Goal: Information Seeking & Learning: Learn about a topic

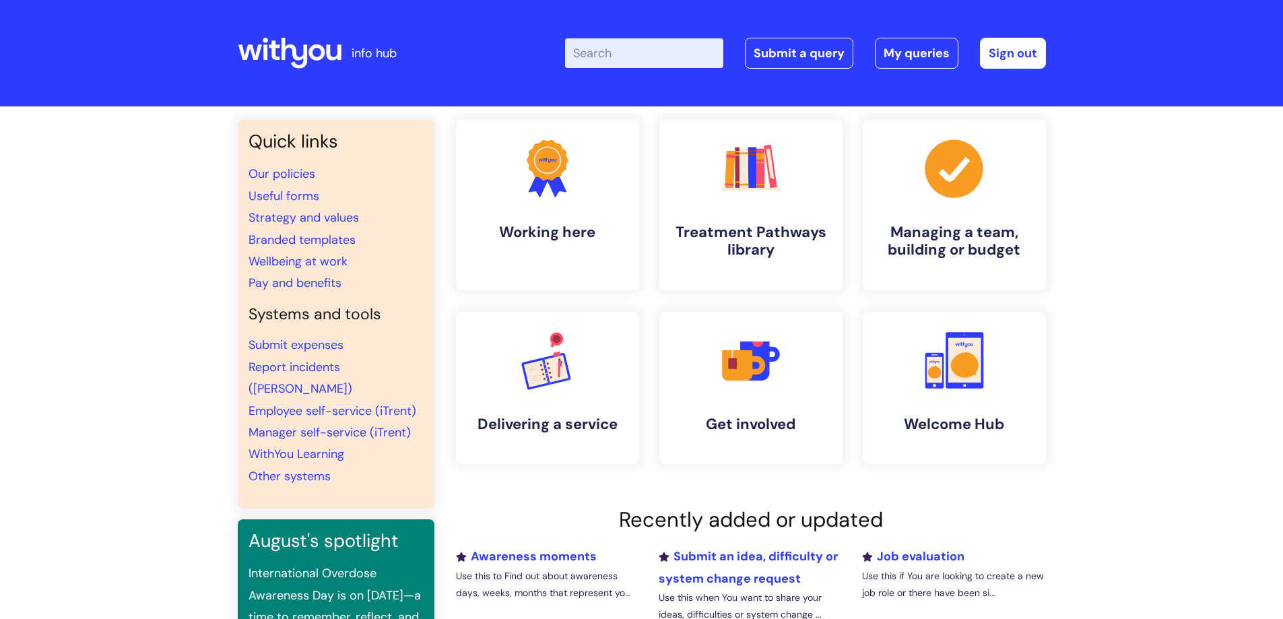
click at [639, 49] on input "Enter your search term here..." at bounding box center [644, 53] width 158 height 30
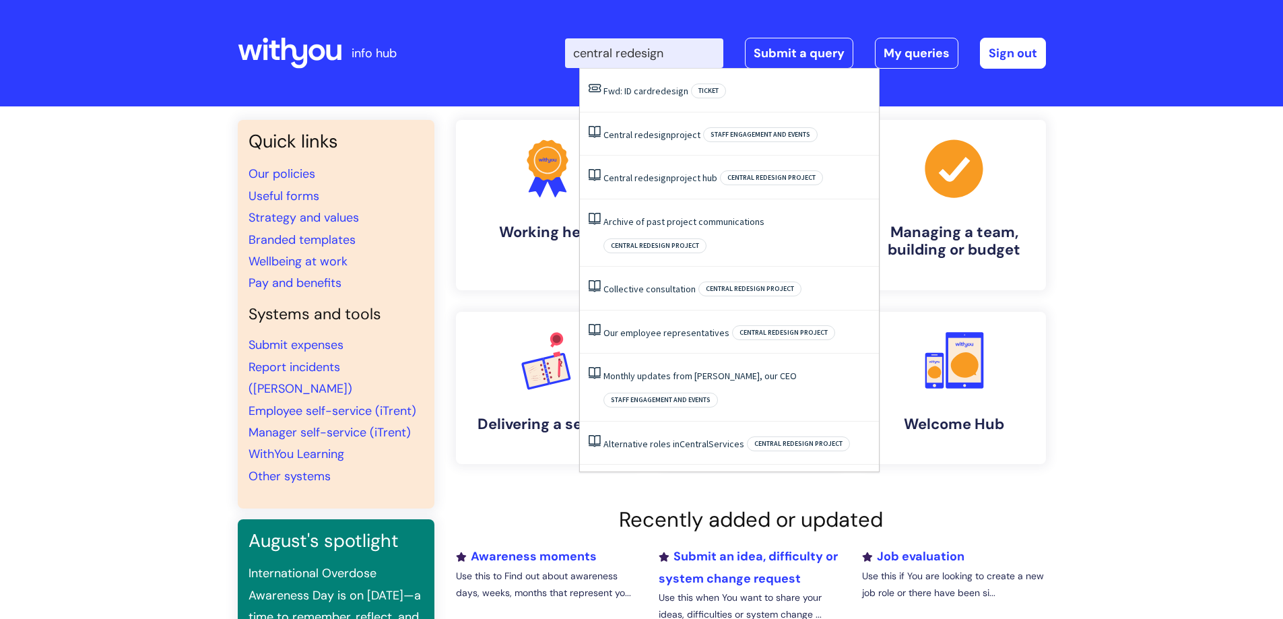
type input "central redesign"
click button "Search" at bounding box center [0, 0] width 0 height 0
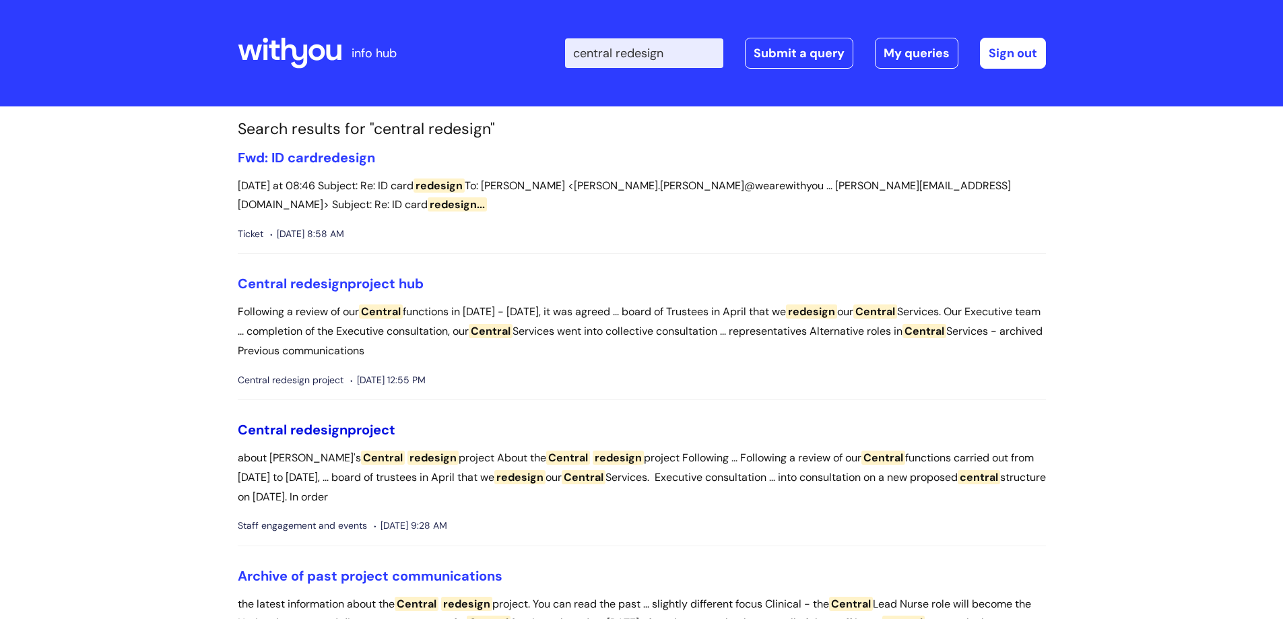
click at [314, 432] on span "redesign" at bounding box center [318, 430] width 57 height 18
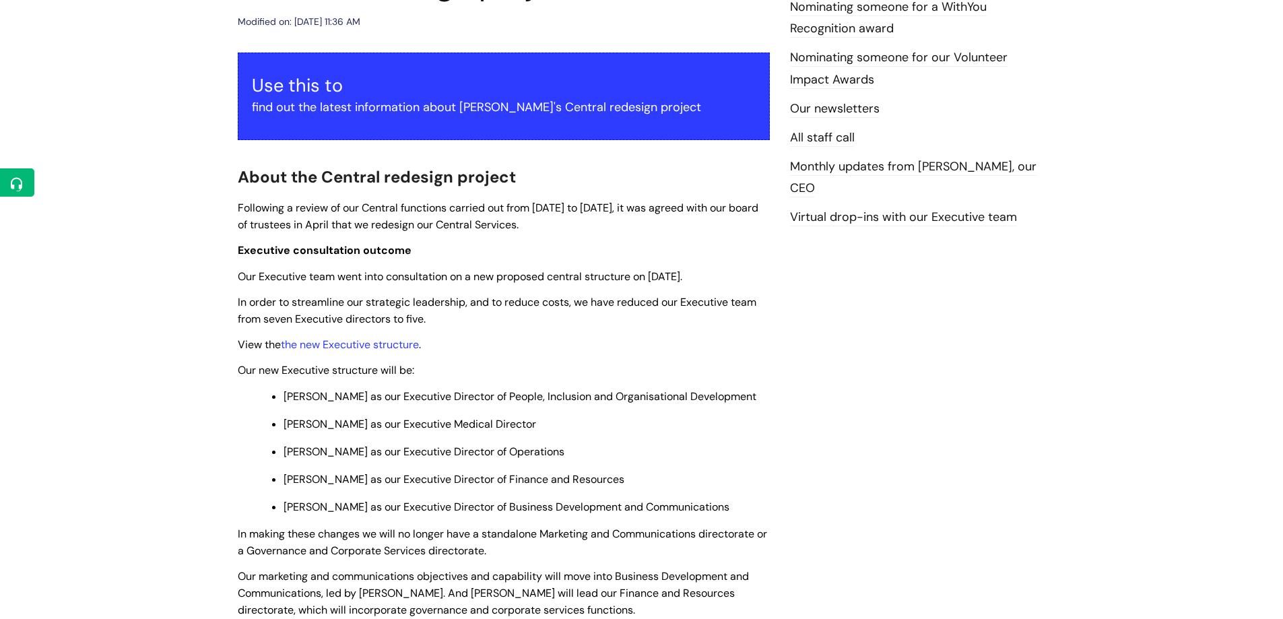
scroll to position [269, 0]
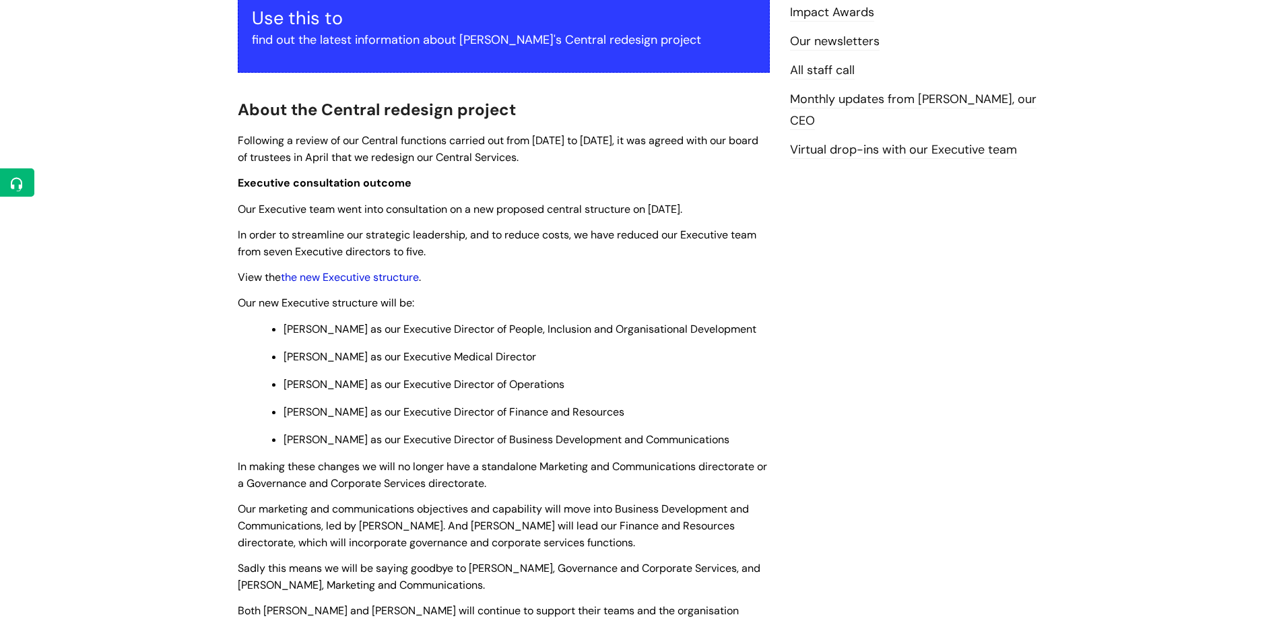
click at [337, 274] on link "the new Executive structure" at bounding box center [350, 277] width 138 height 14
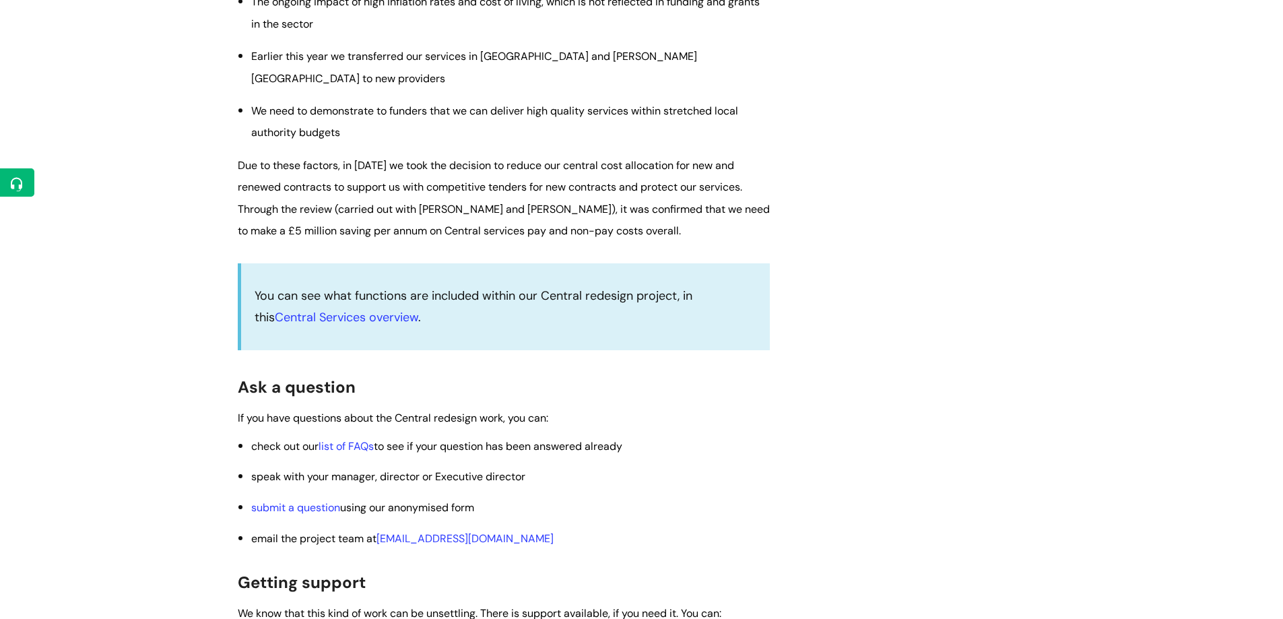
scroll to position [1751, 0]
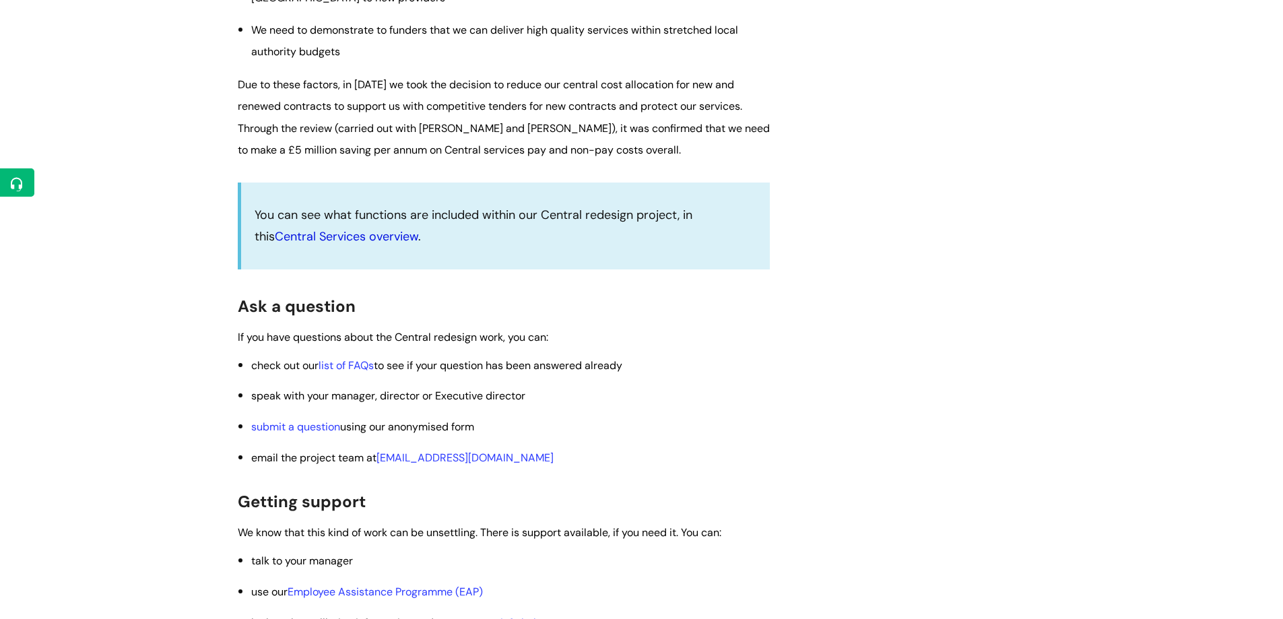
click at [325, 236] on link "Central Services overview" at bounding box center [346, 236] width 143 height 16
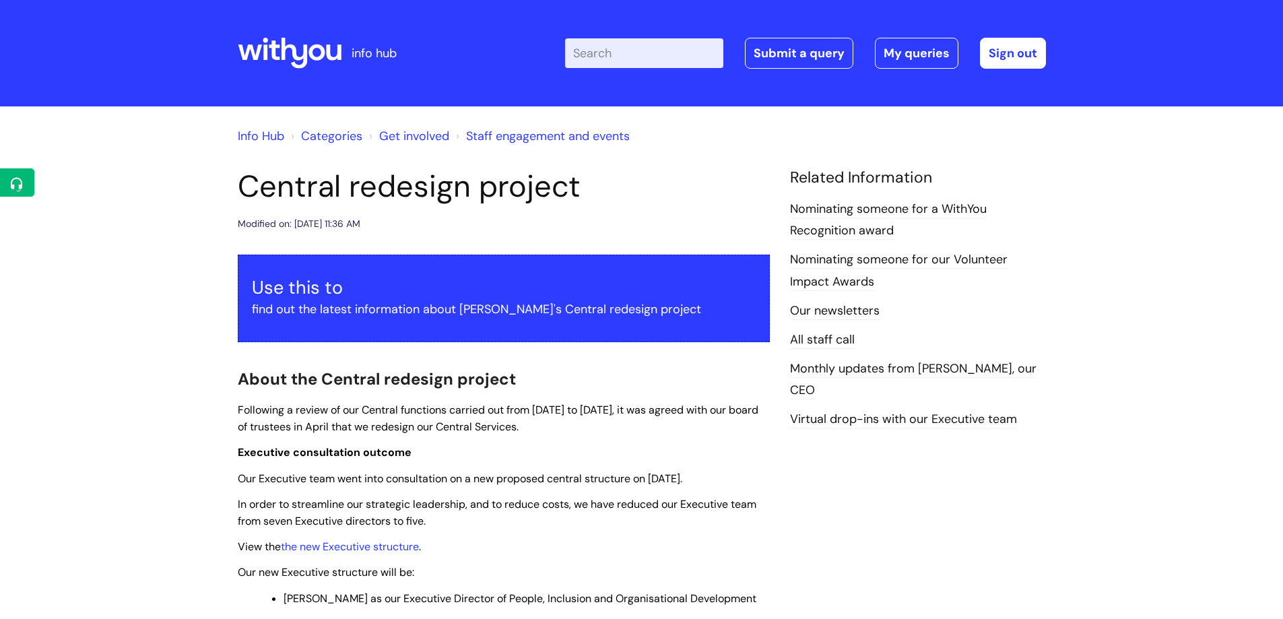
click at [616, 44] on input "Enter your search term here..." at bounding box center [644, 53] width 158 height 30
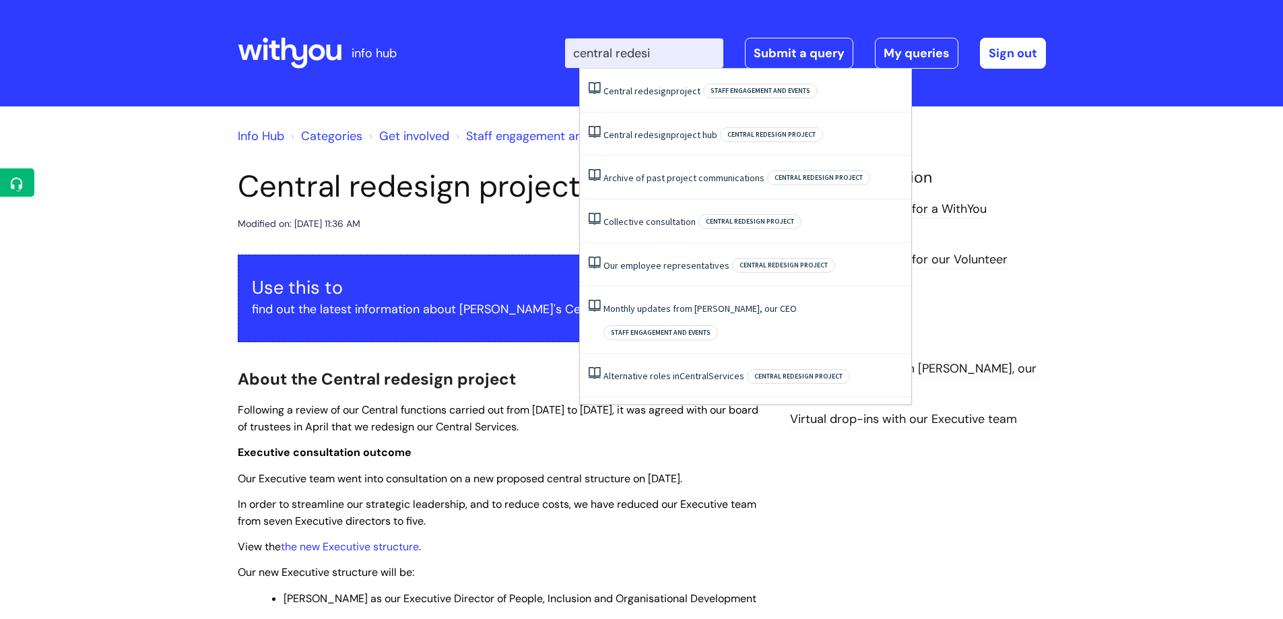
type input "central redesig"
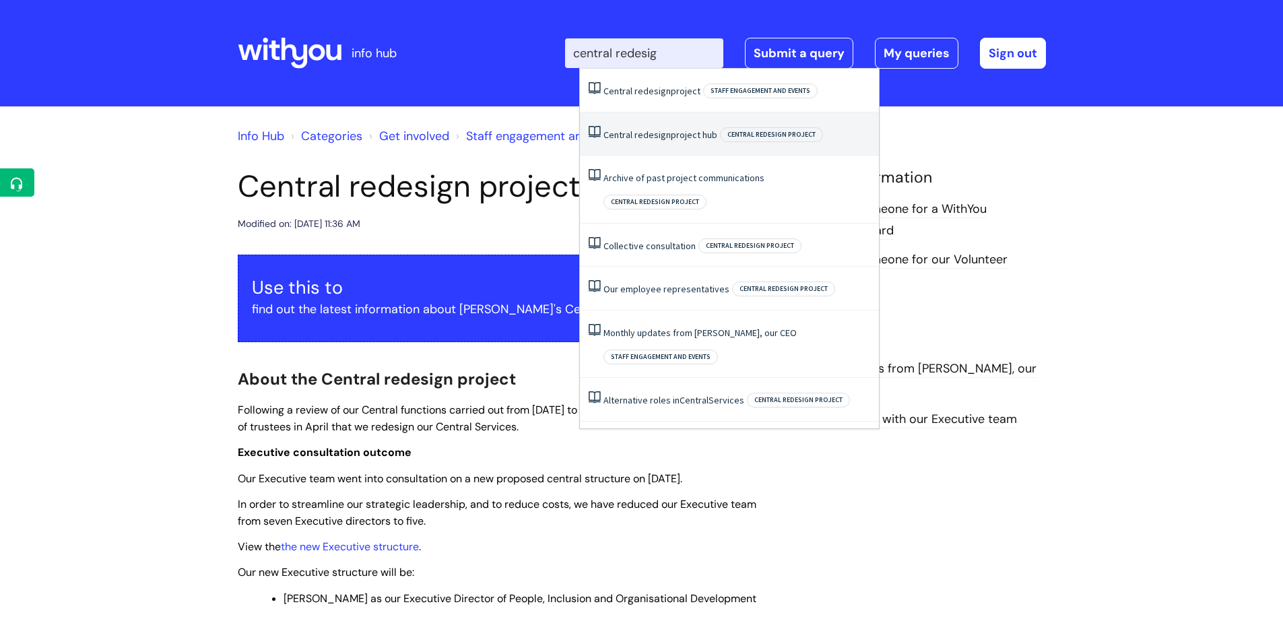
click at [656, 137] on span "redesign" at bounding box center [653, 135] width 36 height 12
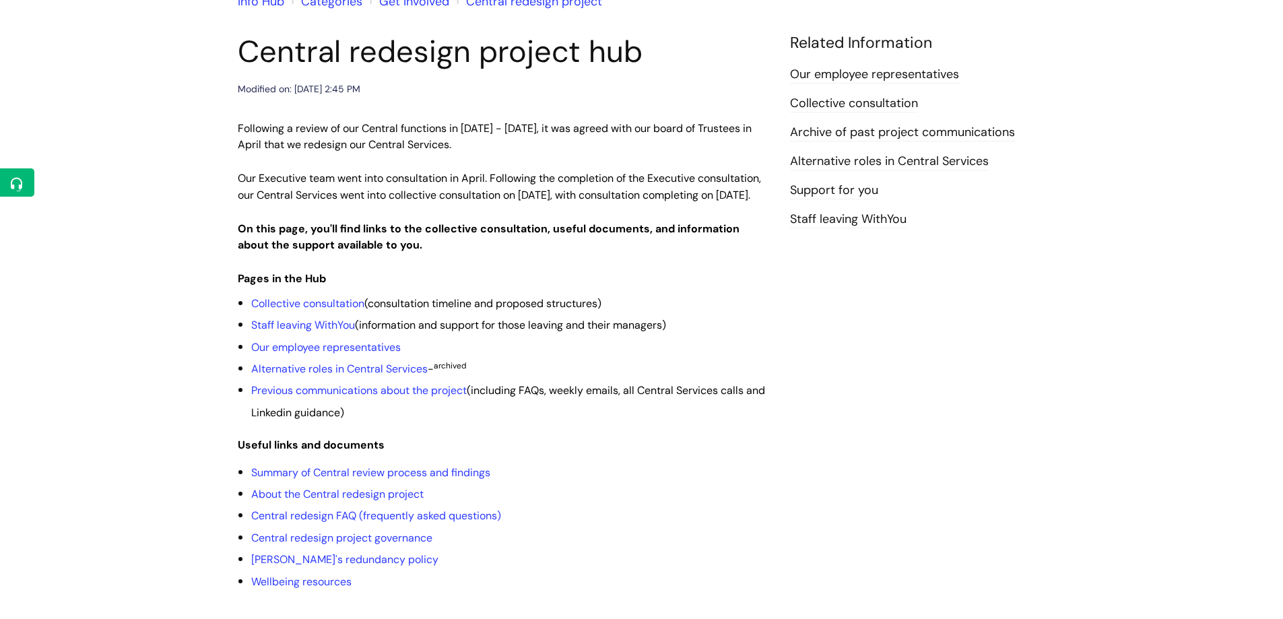
scroll to position [269, 0]
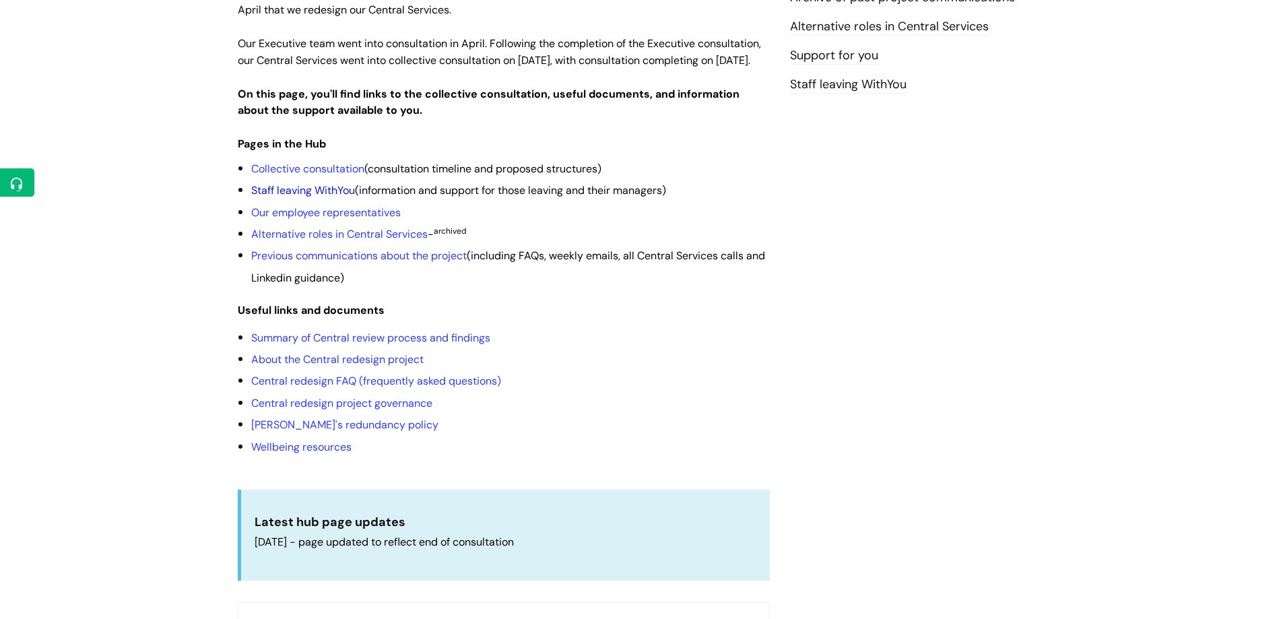
click at [310, 197] on link "Staff leaving WithYou" at bounding box center [303, 190] width 104 height 14
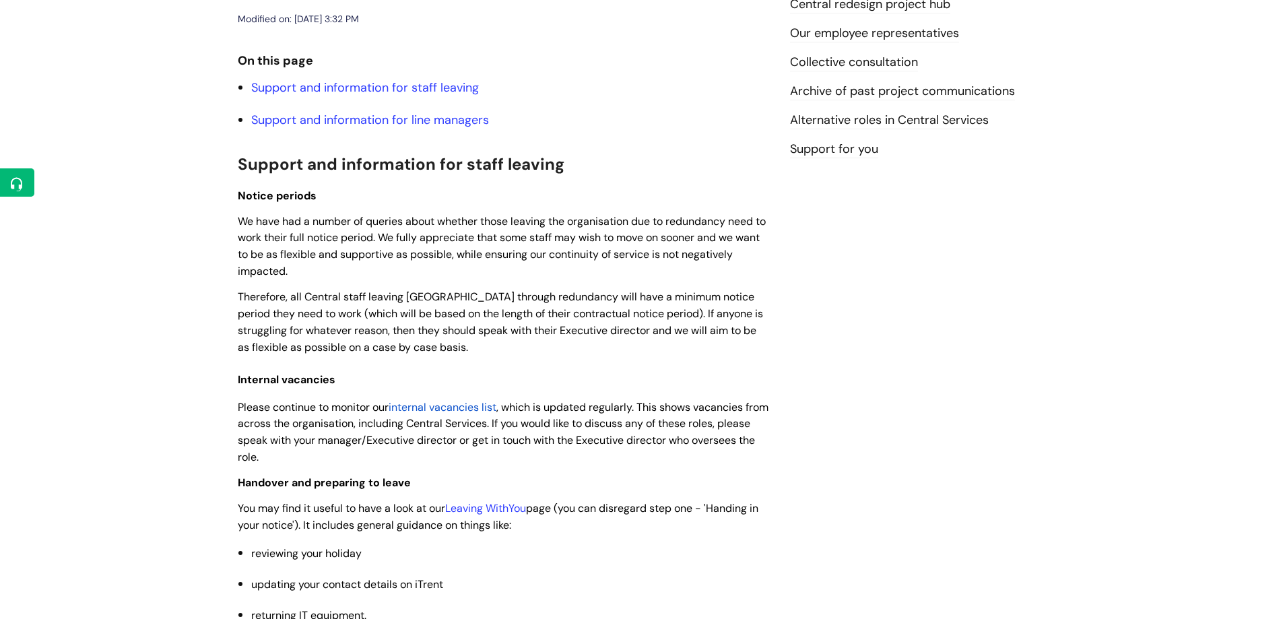
scroll to position [269, 0]
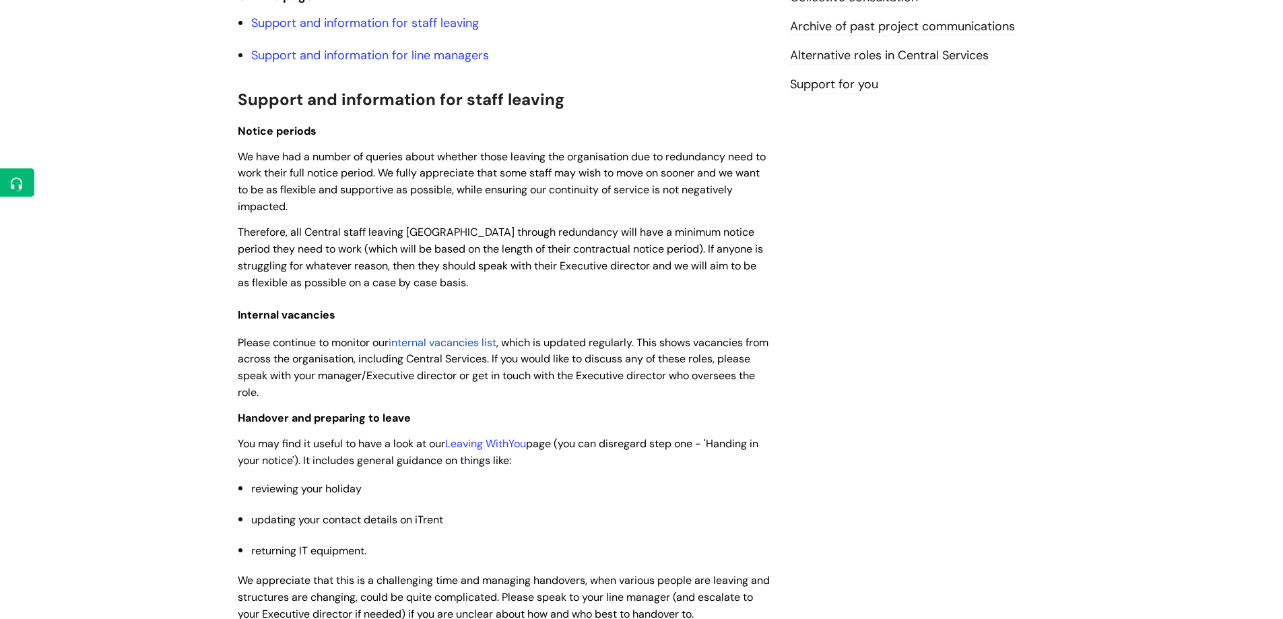
click at [442, 342] on span "internal vacancies list" at bounding box center [443, 342] width 108 height 14
